Goal: Transaction & Acquisition: Purchase product/service

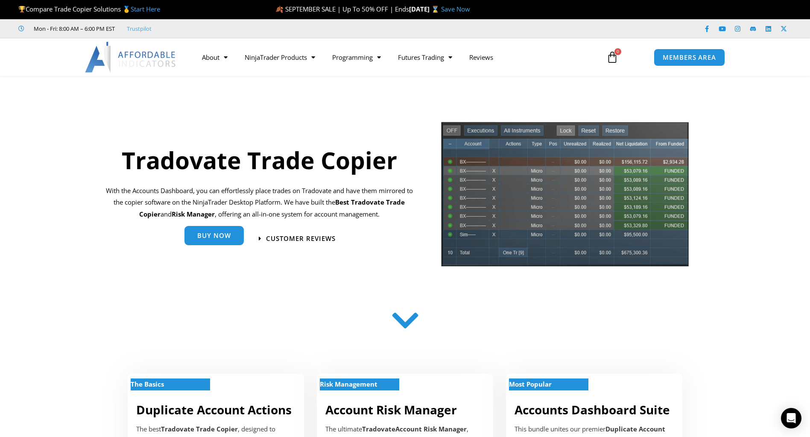
click at [224, 239] on span "Buy Now" at bounding box center [214, 235] width 34 height 6
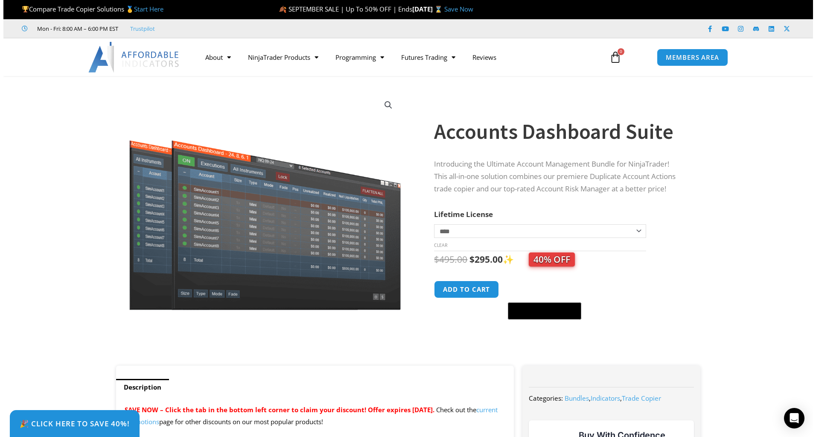
scroll to position [19, 0]
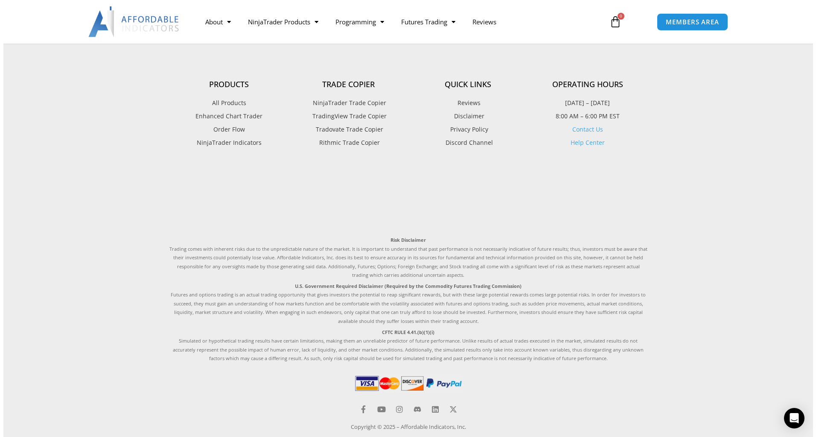
scroll to position [2125, 0]
